Goal: Information Seeking & Learning: Learn about a topic

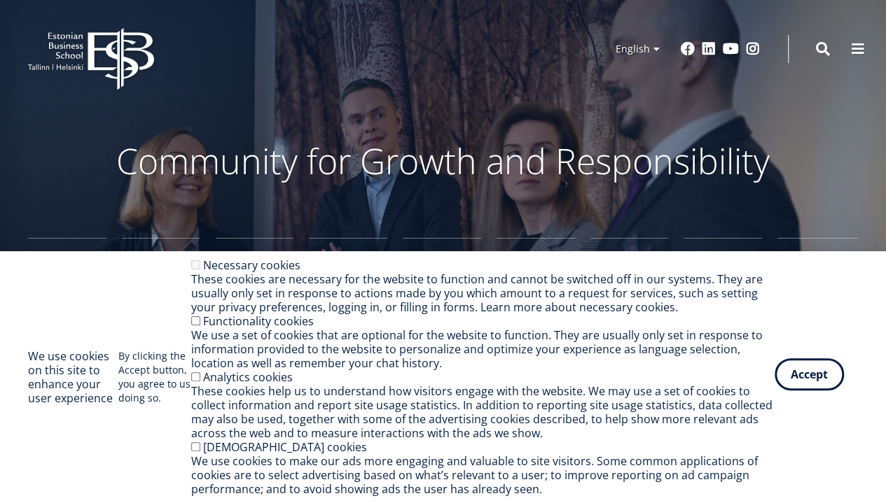
click at [791, 370] on button "Accept" at bounding box center [808, 374] width 69 height 32
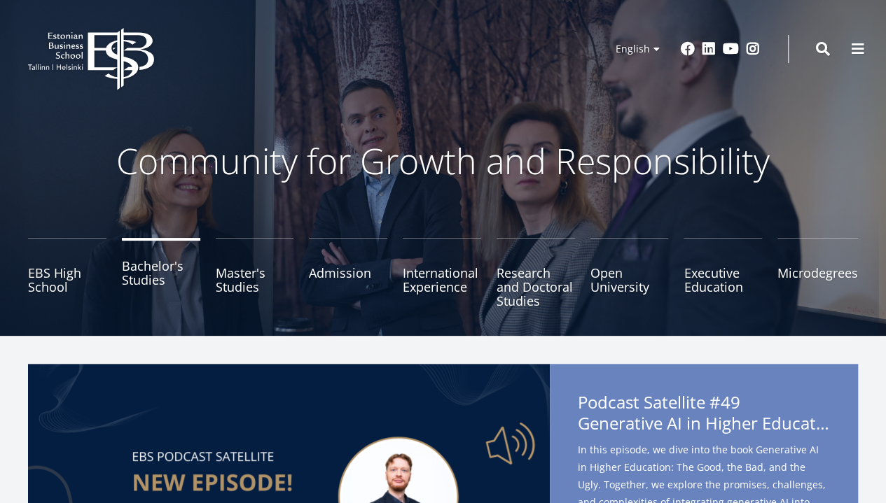
click at [148, 278] on link "Bachelor's Studies" at bounding box center [161, 273] width 78 height 70
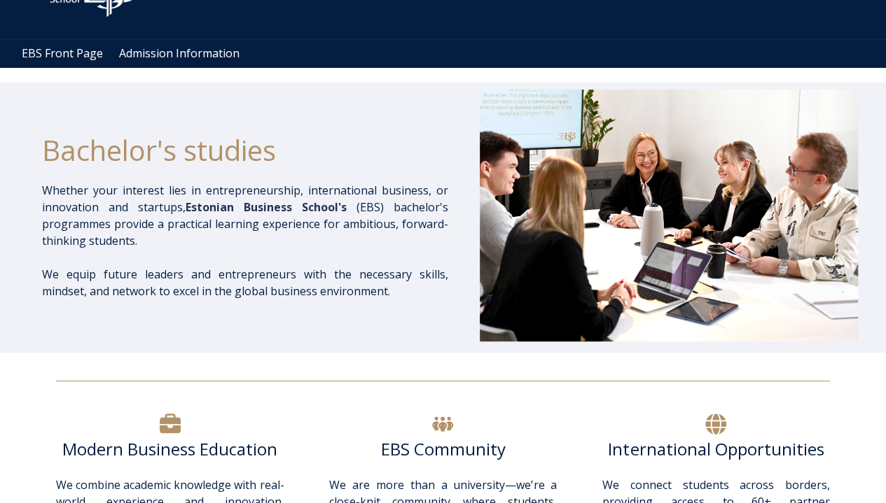
scroll to position [116, 0]
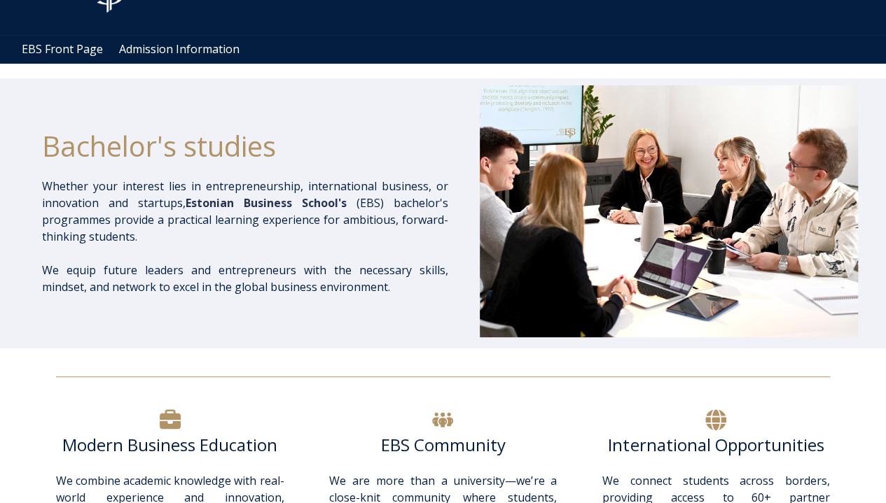
click at [714, 367] on div at bounding box center [443, 370] width 886 height 43
click at [414, 115] on div "Bachelor's studies" at bounding box center [245, 146] width 406 height 63
